Goal: Navigation & Orientation: Locate item on page

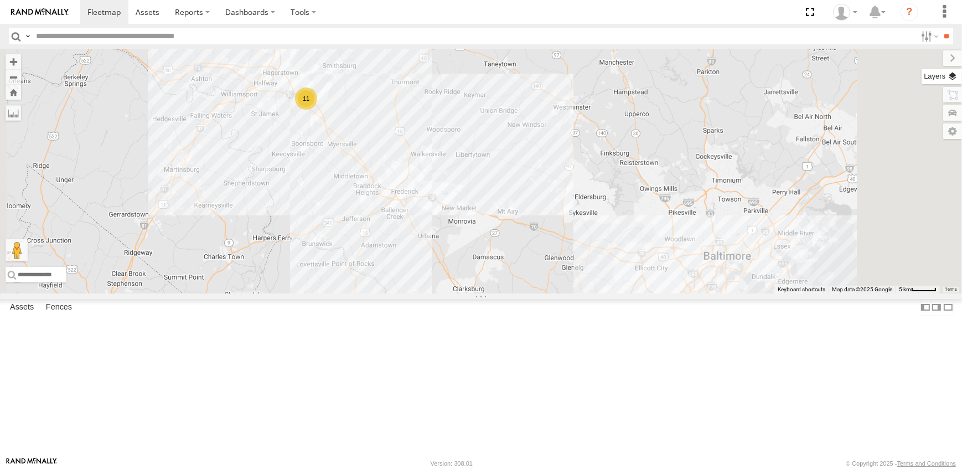
click at [949, 73] on label at bounding box center [942, 76] width 40 height 15
click at [0, 0] on span "Overlays" at bounding box center [0, 0] width 0 height 0
drag, startPoint x: 841, startPoint y: 111, endPoint x: 821, endPoint y: 92, distance: 27.0
click at [0, 0] on span "Traffic" at bounding box center [0, 0] width 0 height 0
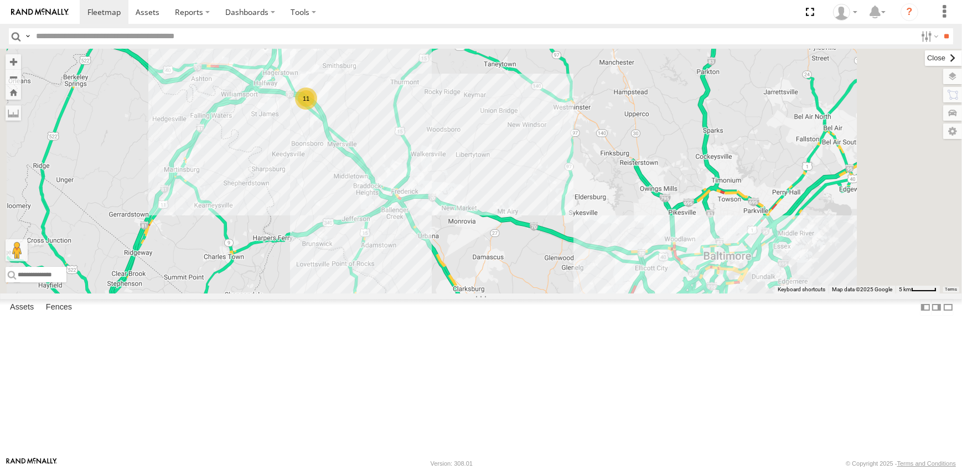
click at [925, 58] on label at bounding box center [943, 57] width 37 height 15
